Goal: Transaction & Acquisition: Purchase product/service

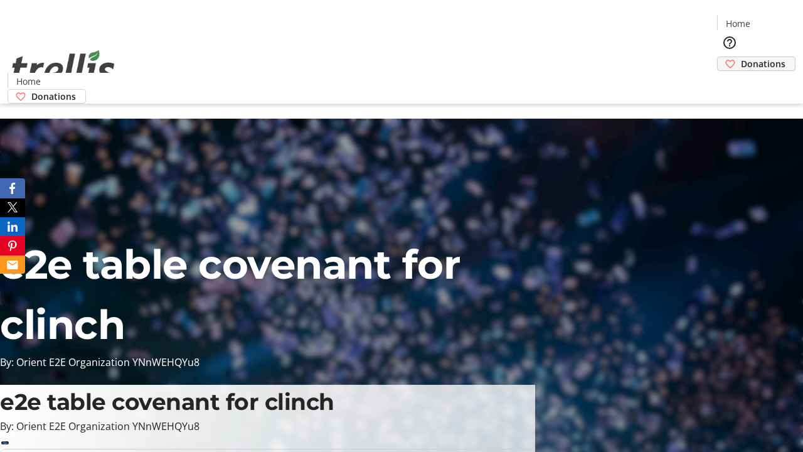
click at [741, 57] on span "Donations" at bounding box center [763, 63] width 45 height 13
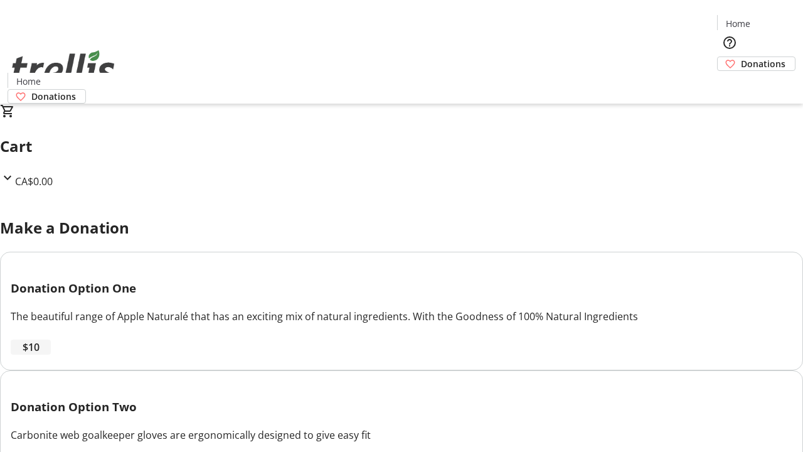
click at [40, 354] on span "$10" at bounding box center [31, 346] width 17 height 15
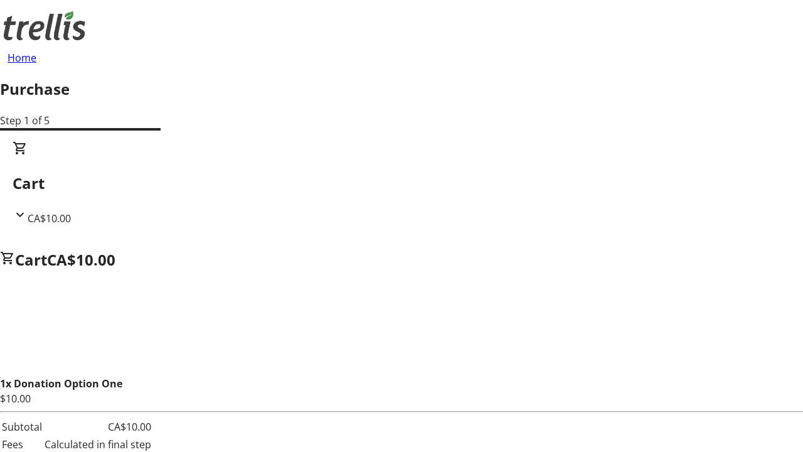
select select "CA"
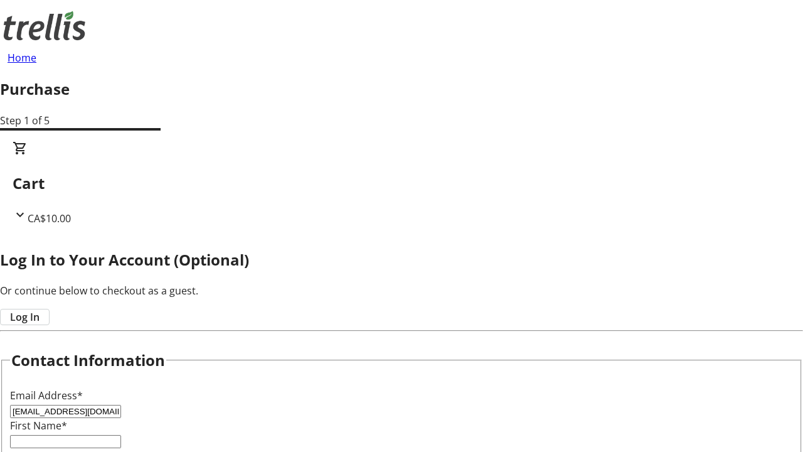
type input "[EMAIL_ADDRESS][DOMAIN_NAME]"
type input "Vida"
type input "[PERSON_NAME]"
type input "[STREET_ADDRESS][PERSON_NAME]"
type input "Kelowna"
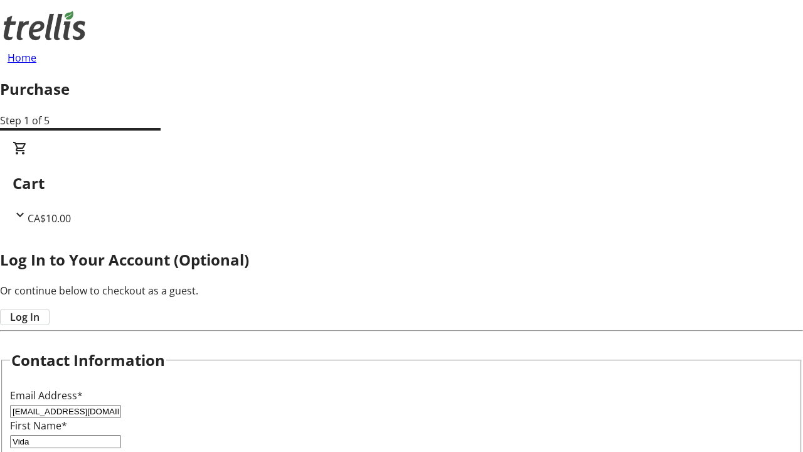
select select "BC"
type input "Kelowna"
type input "V1Y 0C2"
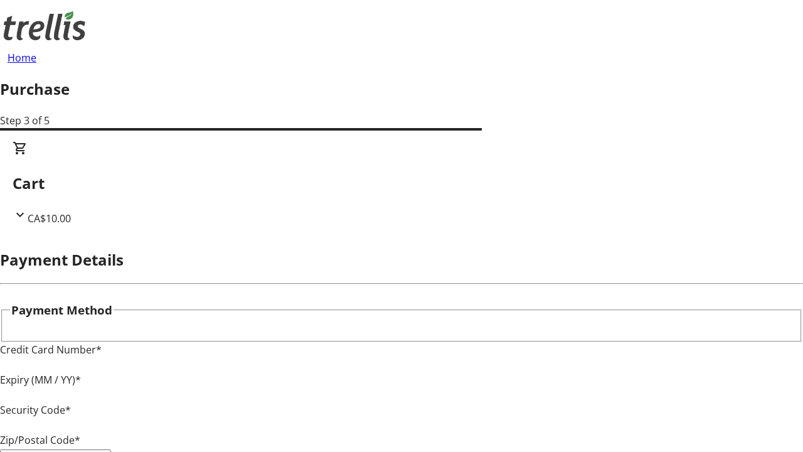
type input "V1Y 0C2"
